Goal: Use online tool/utility: Use online tool/utility

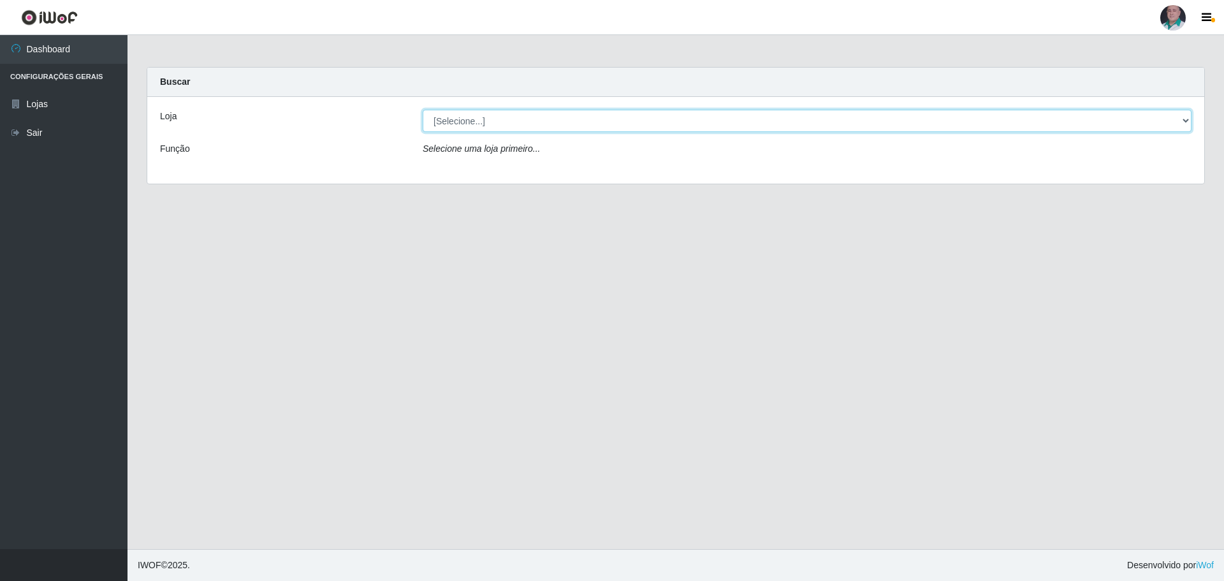
click at [559, 124] on select "[Selecione...] Mar Vermelho - Loja 05" at bounding box center [807, 121] width 769 height 22
select select "252"
click at [423, 110] on select "[Selecione...] Mar Vermelho - Loja 05" at bounding box center [807, 121] width 769 height 22
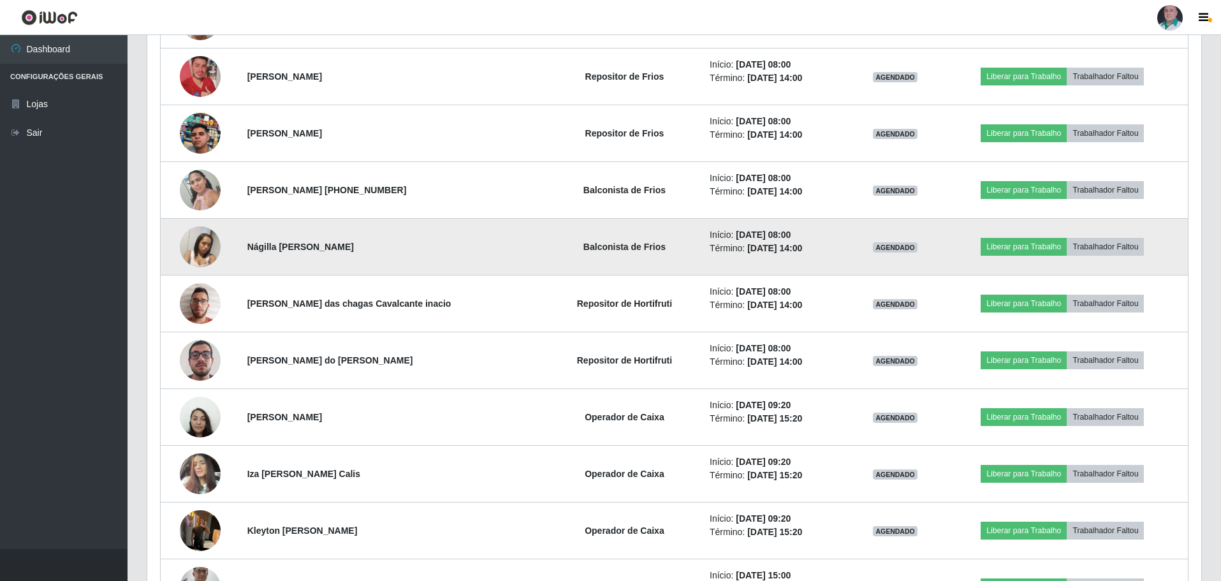
scroll to position [743, 0]
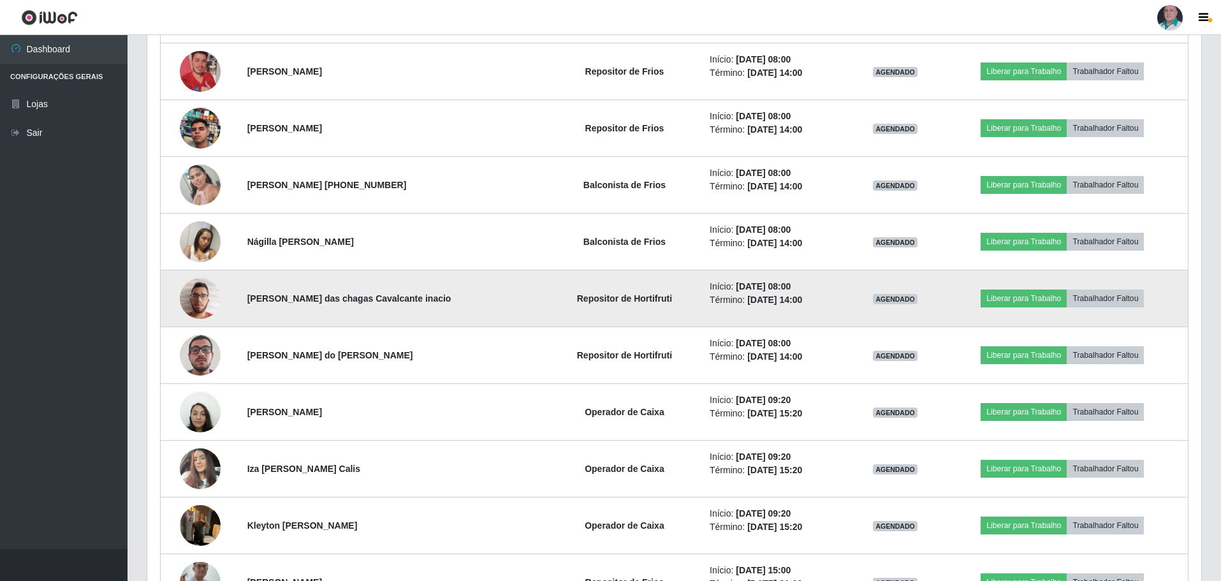
click at [197, 294] on img at bounding box center [200, 298] width 41 height 54
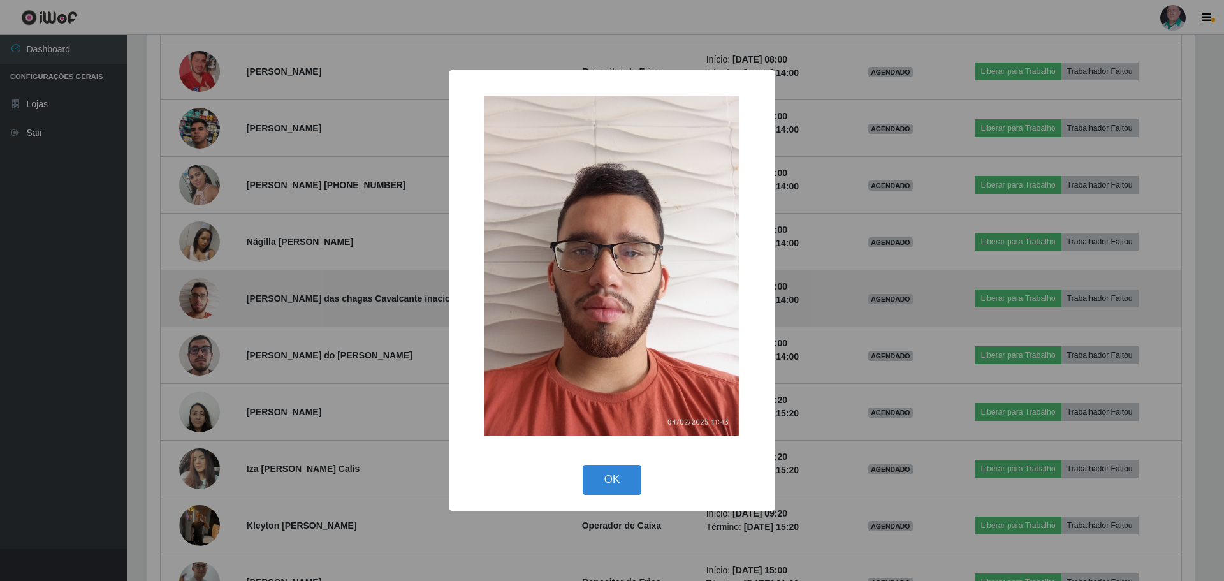
click at [198, 295] on div "× OK Cancel" at bounding box center [612, 290] width 1224 height 581
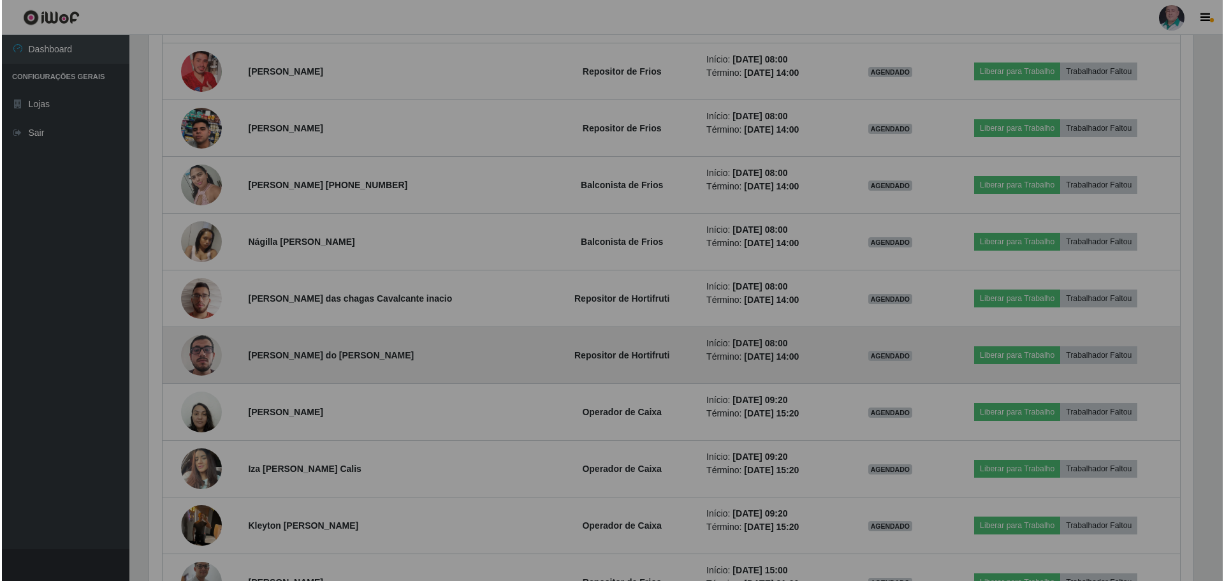
scroll to position [265, 1054]
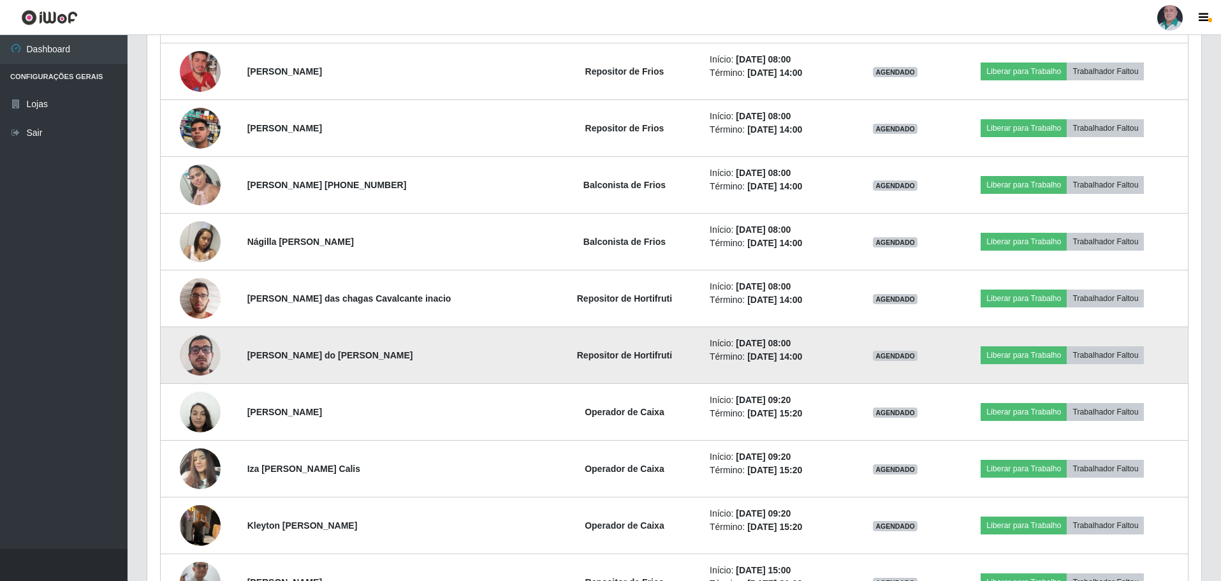
click at [207, 358] on img at bounding box center [200, 355] width 41 height 73
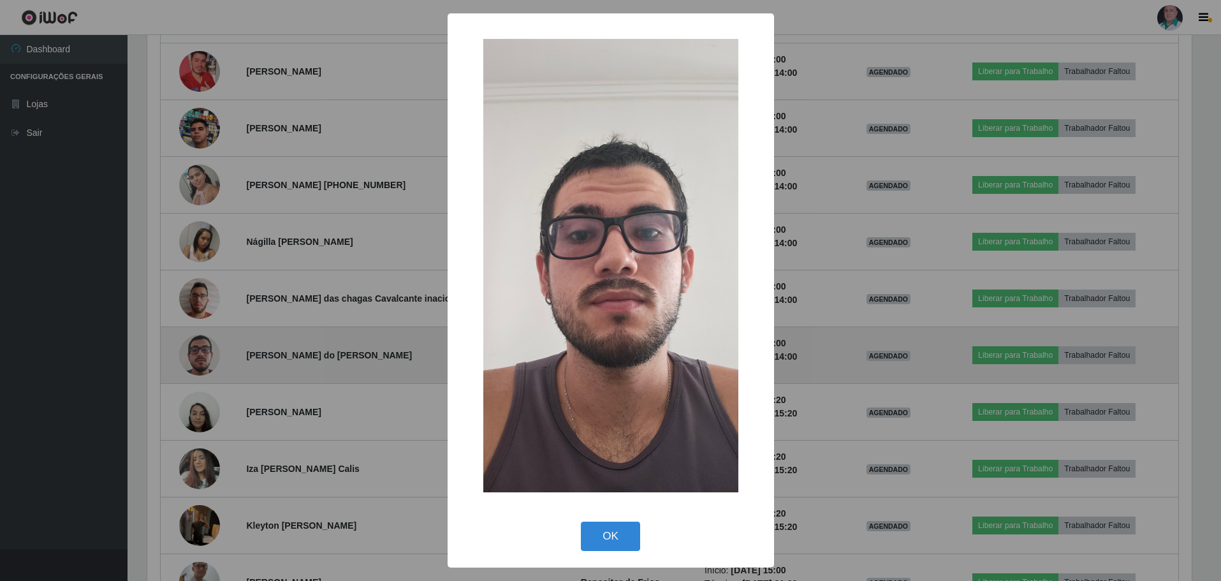
scroll to position [265, 1048]
click at [207, 358] on div "× OK Cancel" at bounding box center [612, 290] width 1224 height 581
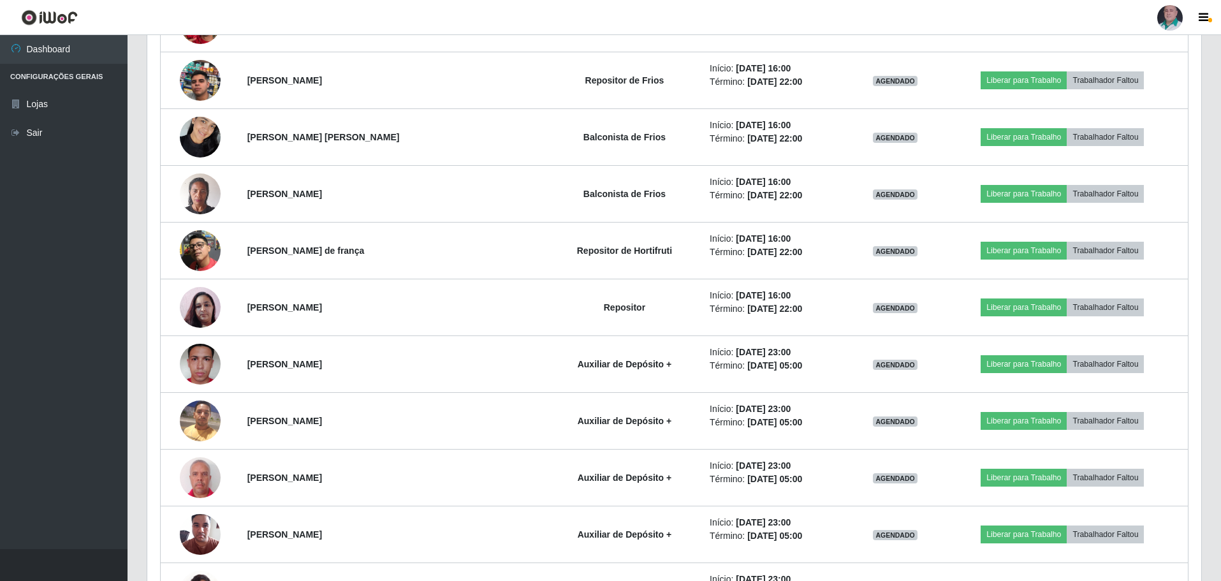
scroll to position [1699, 0]
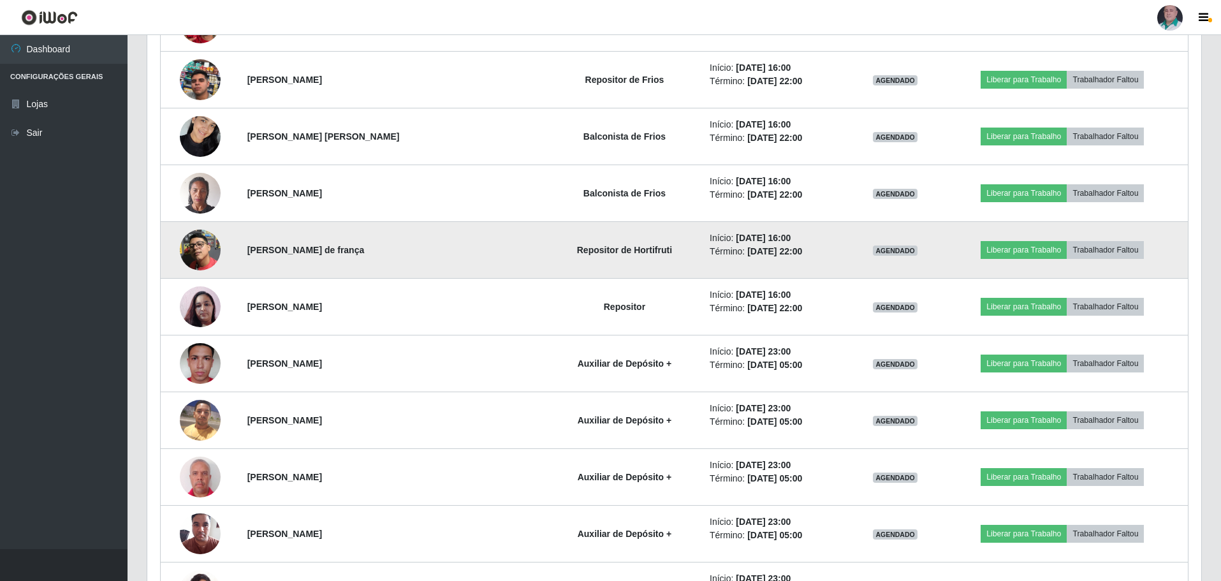
click at [200, 257] on img at bounding box center [200, 250] width 41 height 41
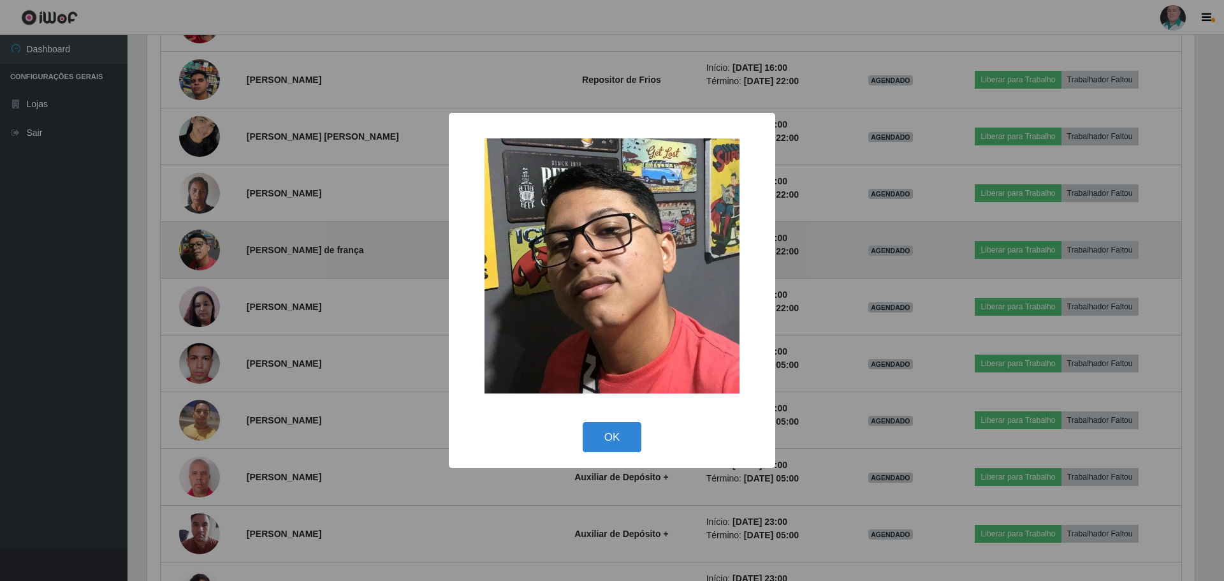
click at [201, 258] on div "× OK Cancel" at bounding box center [612, 290] width 1224 height 581
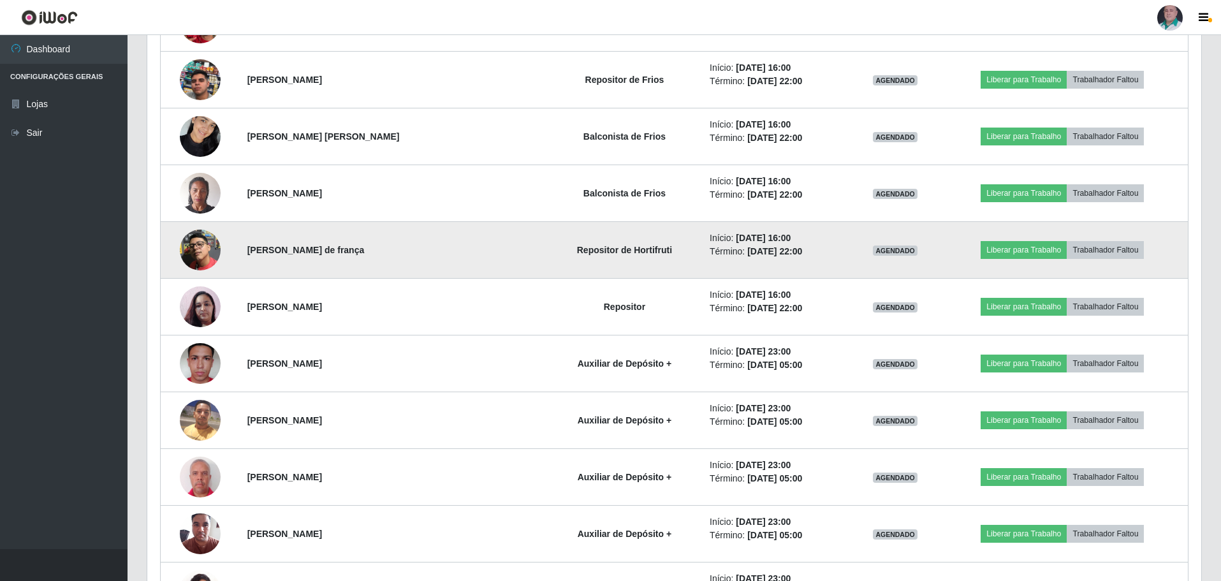
scroll to position [265, 1054]
